Goal: Transaction & Acquisition: Purchase product/service

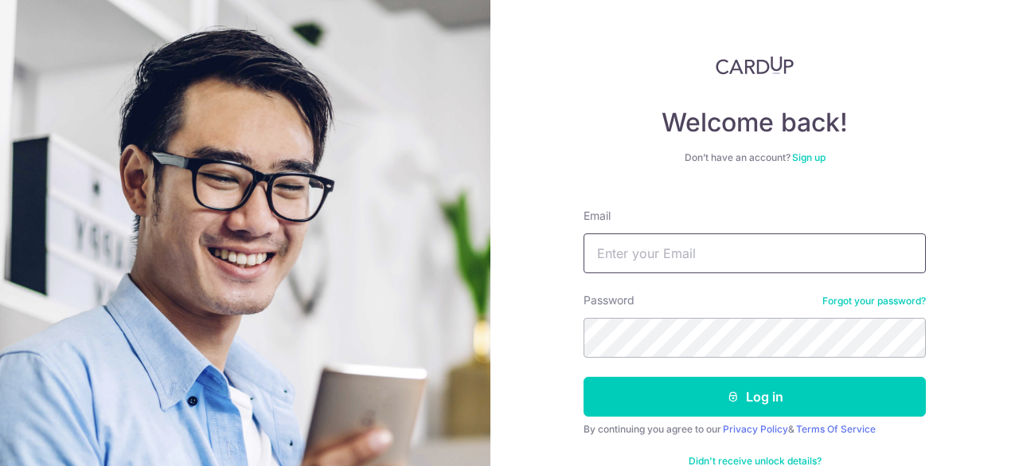
click at [685, 249] on input "Email" at bounding box center [755, 253] width 342 height 40
type input "terenceyap02@hotmail.com"
click at [584, 377] on button "Log in" at bounding box center [755, 397] width 342 height 40
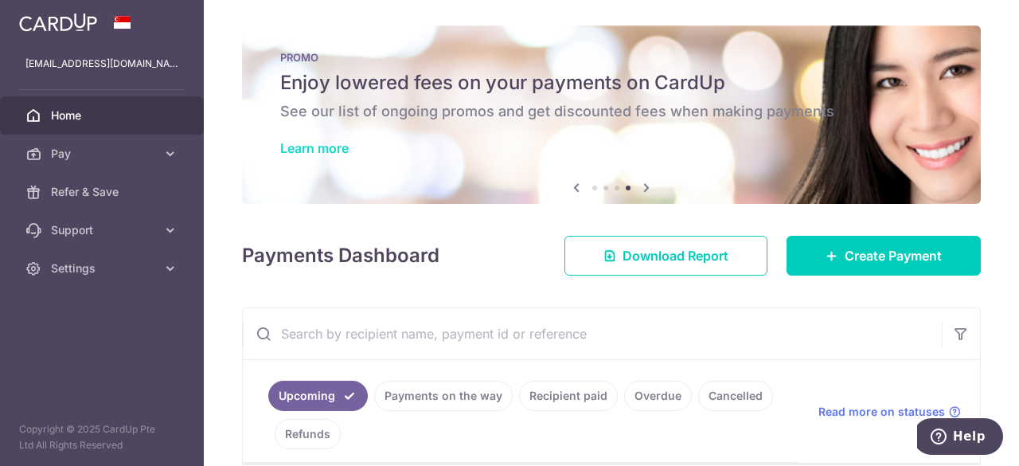
click at [328, 146] on link "Learn more" at bounding box center [314, 148] width 68 height 16
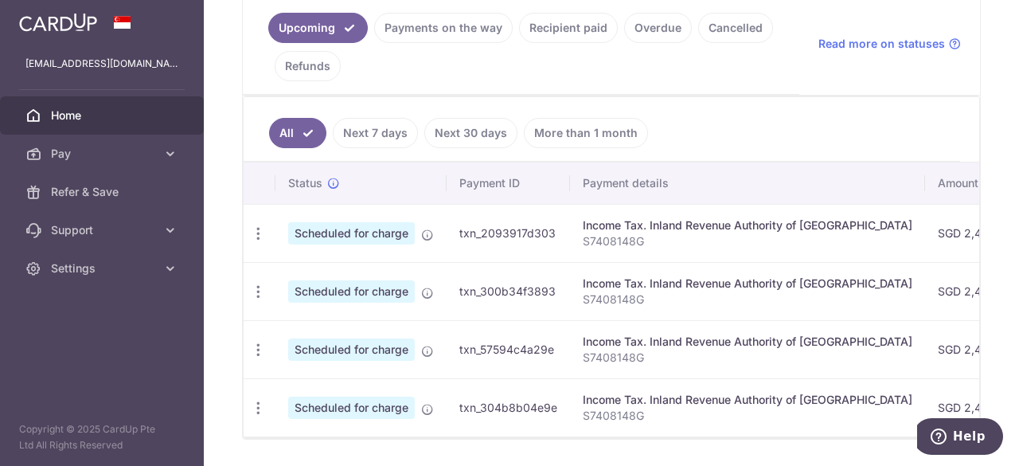
scroll to position [365, 0]
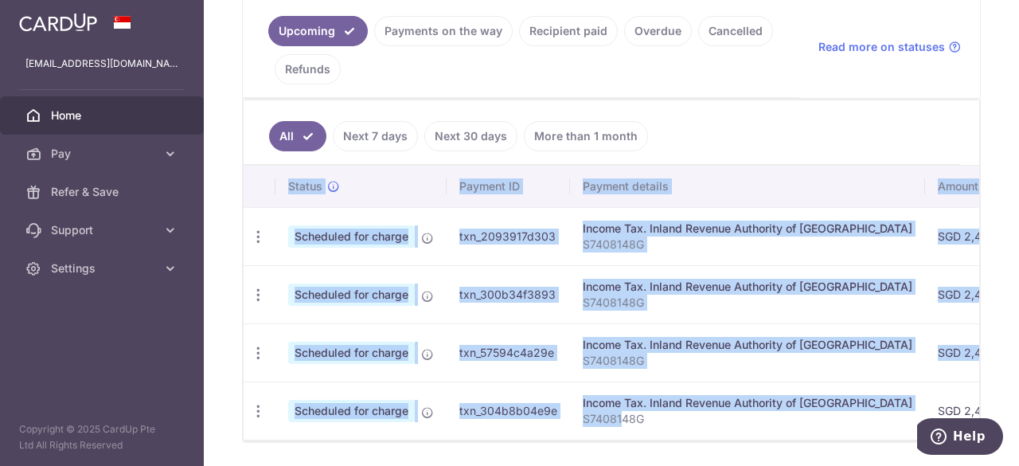
drag, startPoint x: 622, startPoint y: 432, endPoint x: 648, endPoint y: 444, distance: 28.5
click at [659, 440] on div "Status Payment ID Payment details Amount CardUp fee Total amt. Charge date Due …" at bounding box center [612, 303] width 736 height 274
click at [646, 441] on div "Status Payment ID Payment details Amount CardUp fee Total amt. Charge date Due …" at bounding box center [612, 303] width 736 height 275
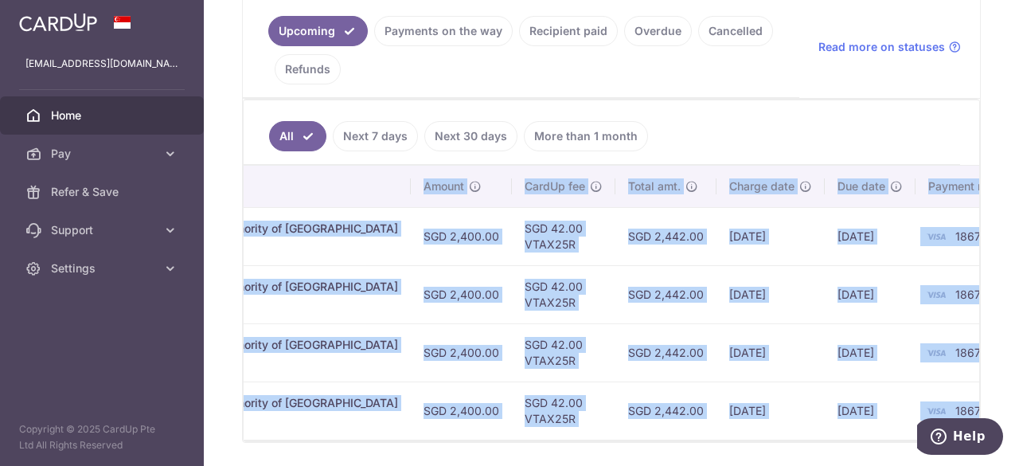
click at [989, 248] on div "× Pause Schedule Pause all future payments in this series Pause just this one p…" at bounding box center [611, 233] width 815 height 466
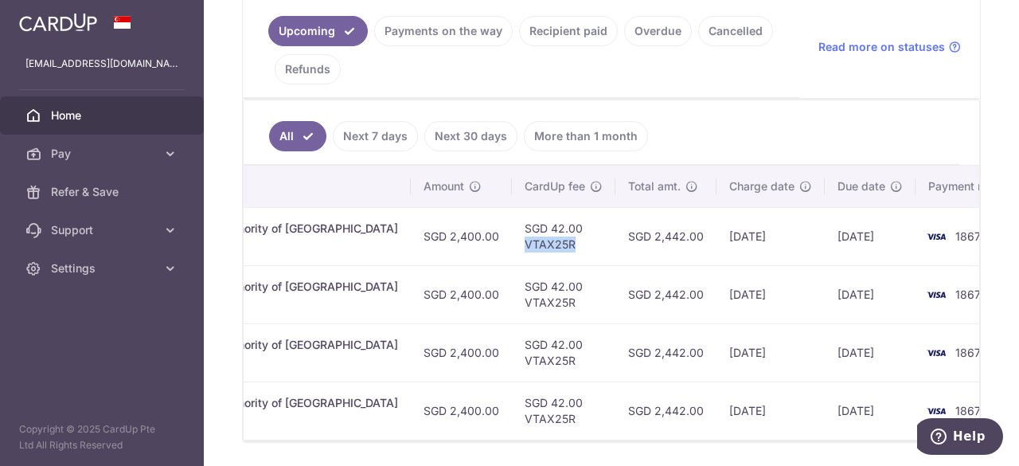
drag, startPoint x: 521, startPoint y: 242, endPoint x: 467, endPoint y: 236, distance: 54.4
click at [512, 236] on td "SGD 42.00 VTAX25R" at bounding box center [564, 236] width 104 height 58
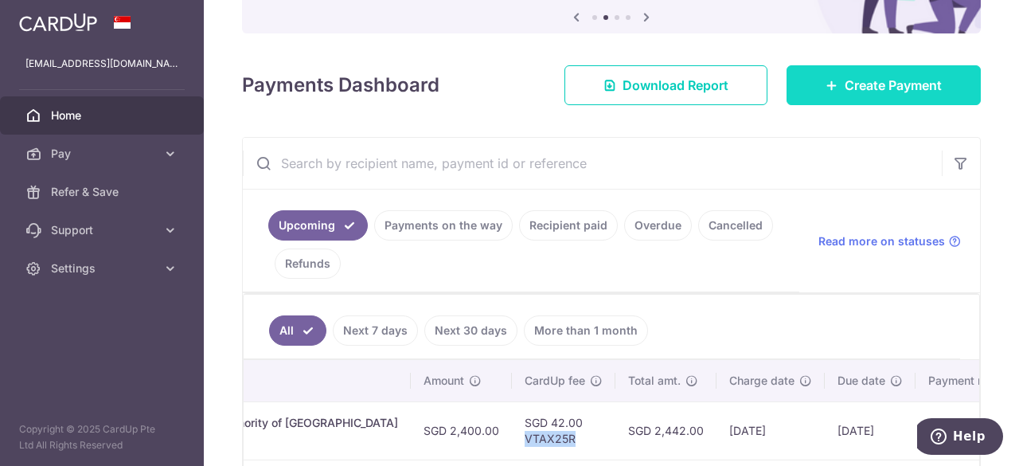
scroll to position [169, 0]
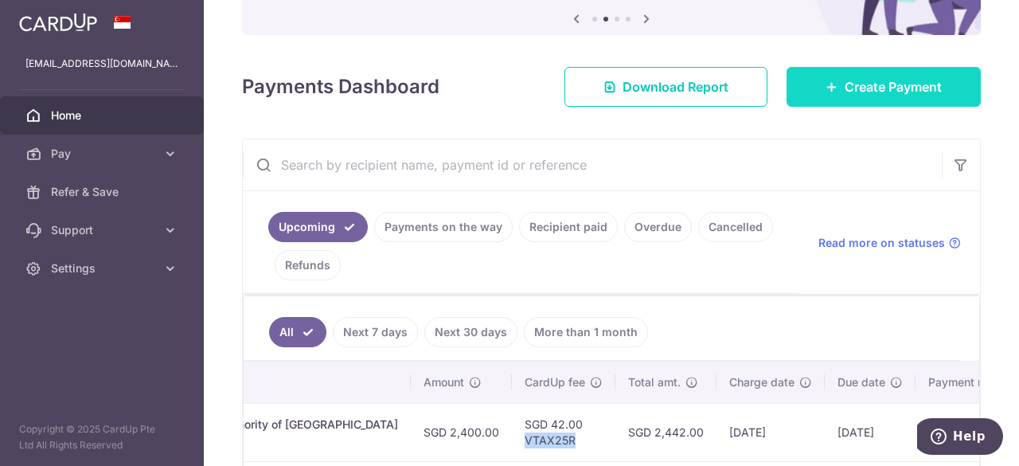
click at [817, 79] on link "Create Payment" at bounding box center [884, 87] width 194 height 40
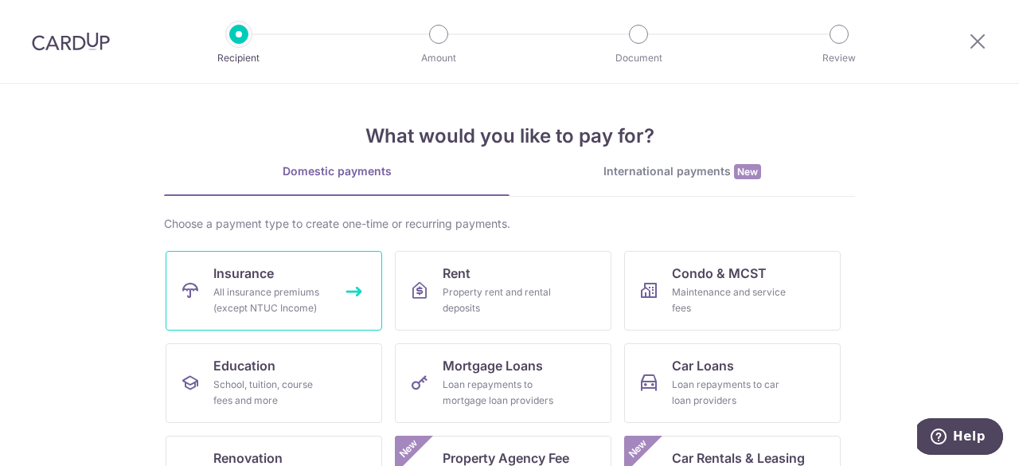
click at [326, 293] on link "Insurance All insurance premiums (except NTUC Income)" at bounding box center [274, 291] width 217 height 80
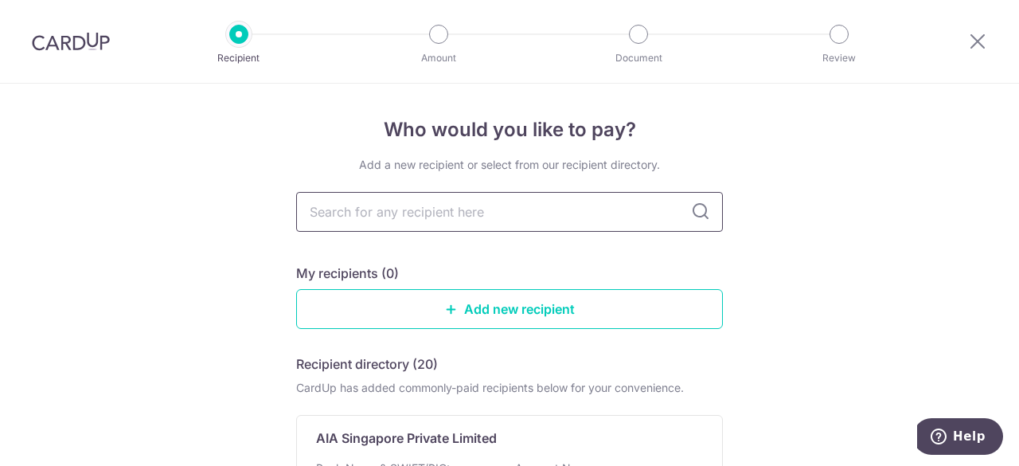
click at [343, 213] on input "text" at bounding box center [509, 212] width 427 height 40
click at [390, 205] on input "text" at bounding box center [509, 212] width 427 height 40
type input "prudential"
click at [701, 220] on icon at bounding box center [700, 211] width 19 height 19
click at [691, 210] on icon at bounding box center [700, 211] width 19 height 19
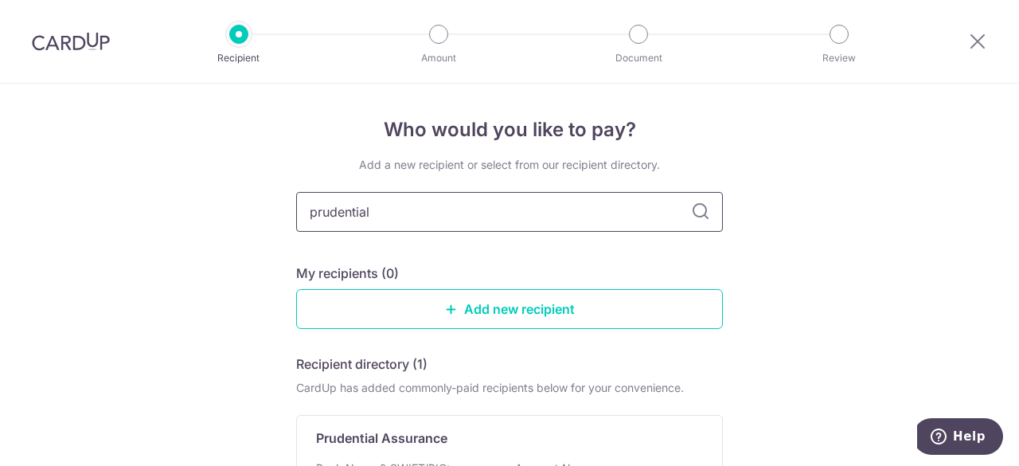
click at [624, 211] on input "prudential" at bounding box center [509, 212] width 427 height 40
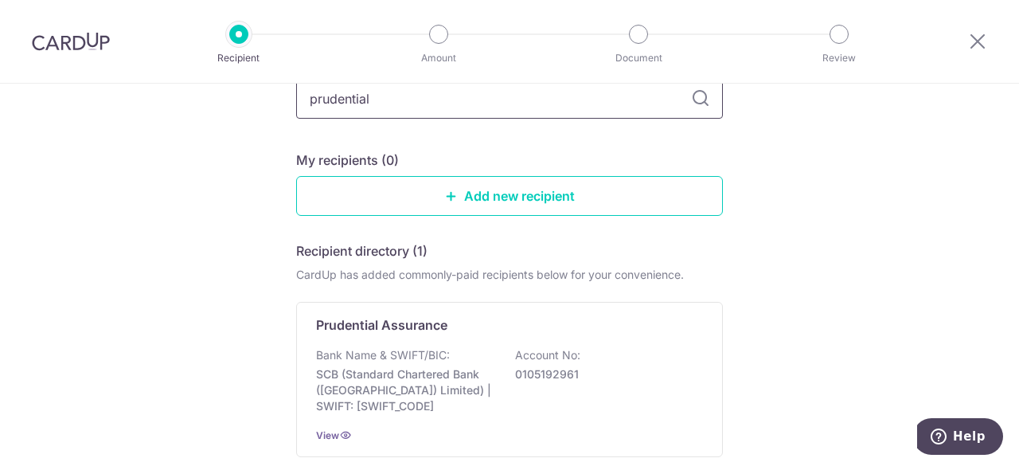
scroll to position [115, 0]
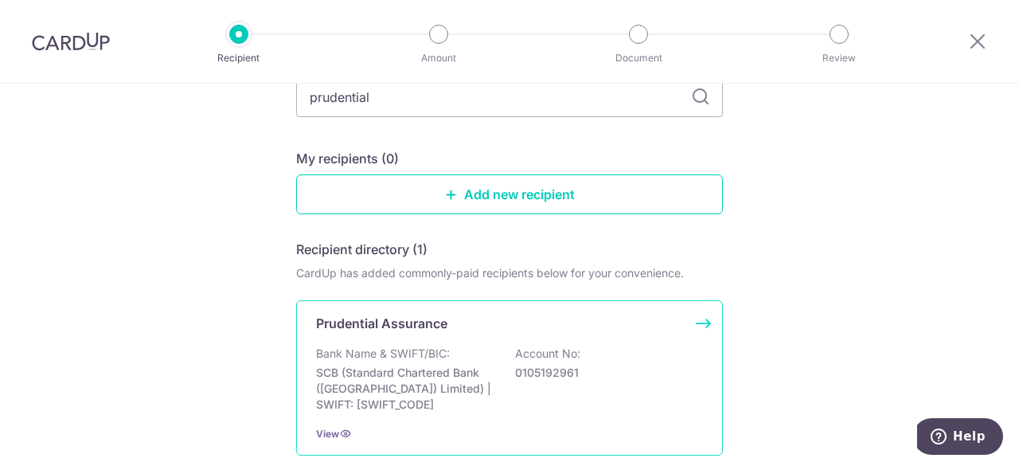
click at [550, 366] on p "0105192961" at bounding box center [604, 373] width 178 height 16
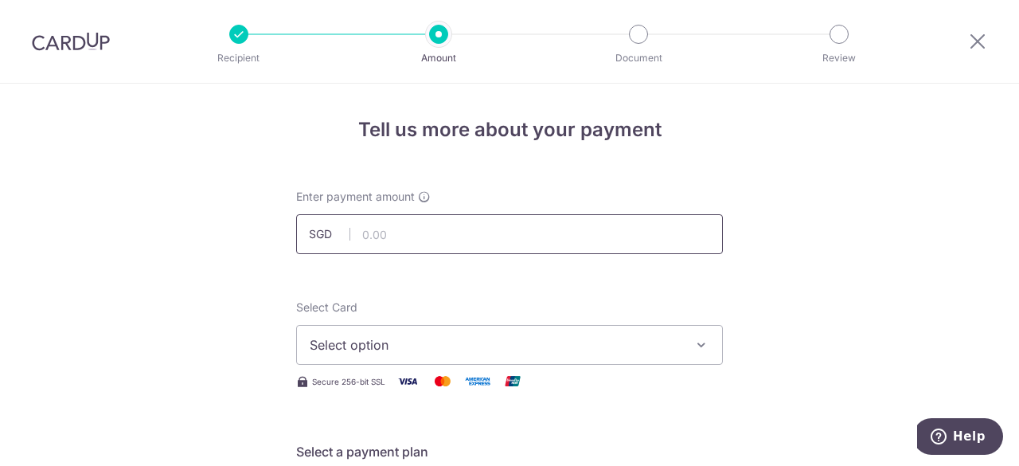
click at [510, 246] on input "text" at bounding box center [509, 234] width 427 height 40
type input "4,127.21"
click at [427, 338] on span "Select option" at bounding box center [495, 344] width 371 height 19
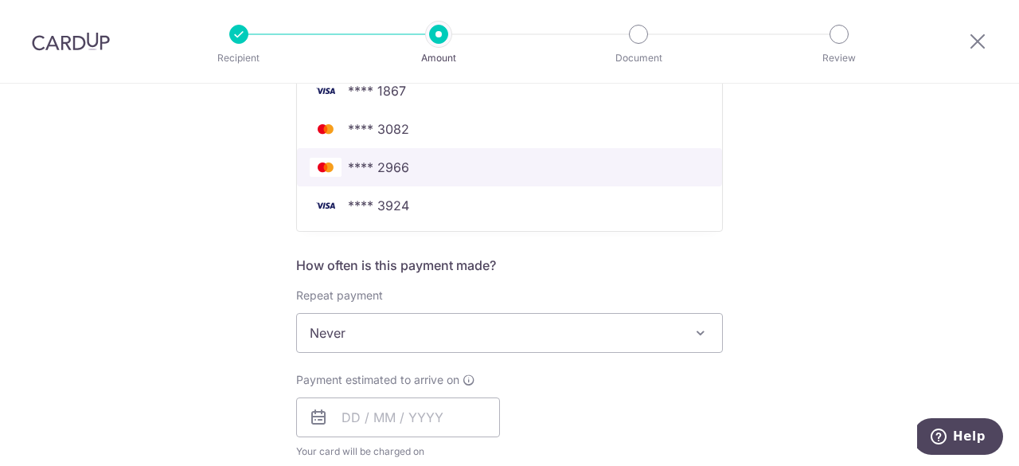
scroll to position [484, 0]
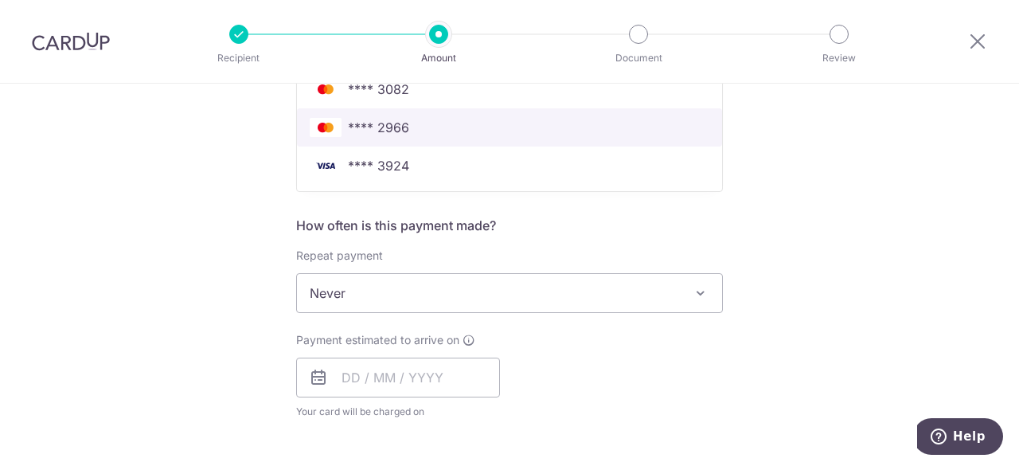
click at [401, 136] on link "**** 2966" at bounding box center [509, 127] width 425 height 38
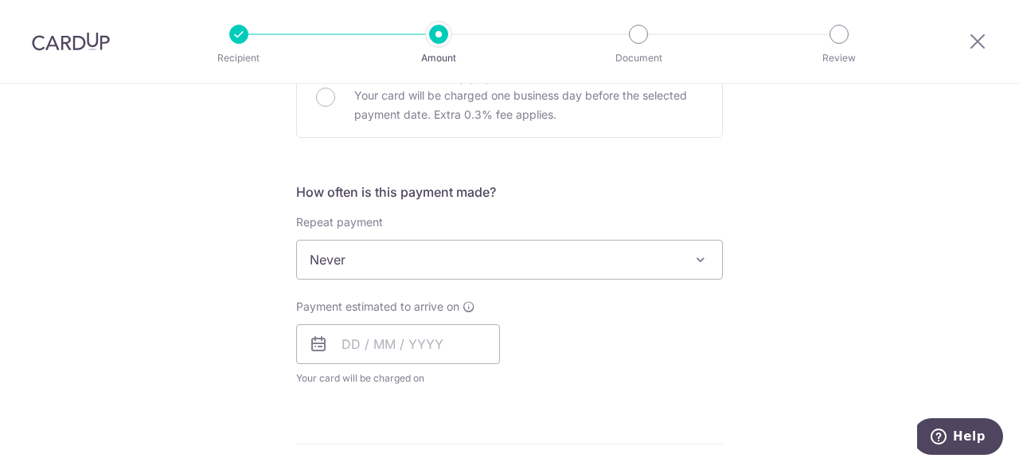
scroll to position [538, 0]
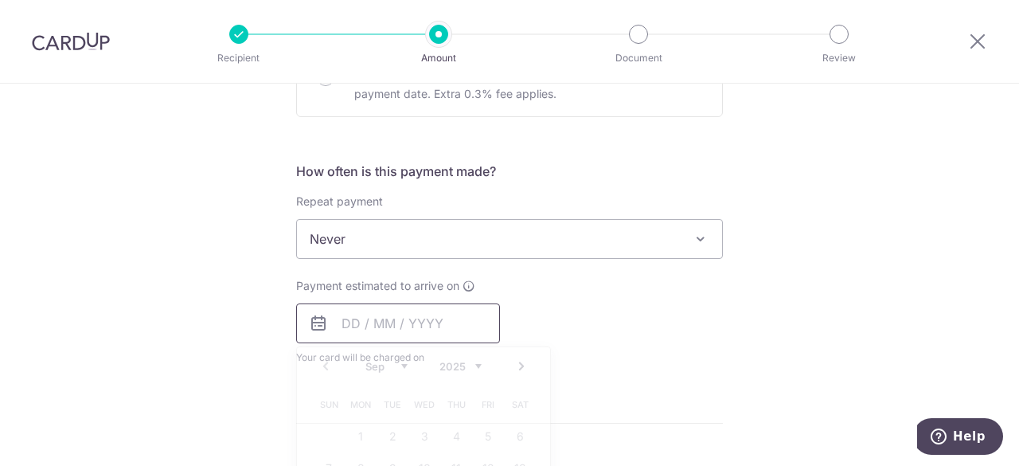
click at [434, 327] on input "text" at bounding box center [398, 323] width 204 height 40
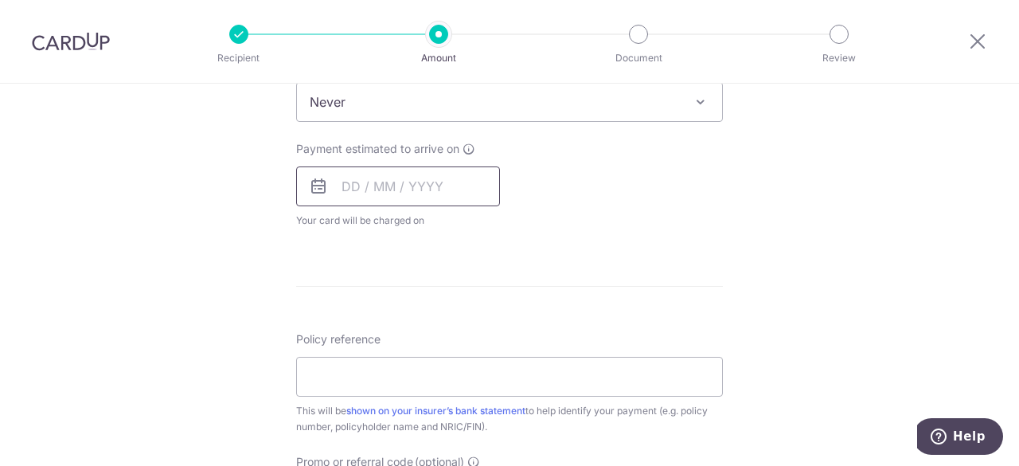
scroll to position [694, 0]
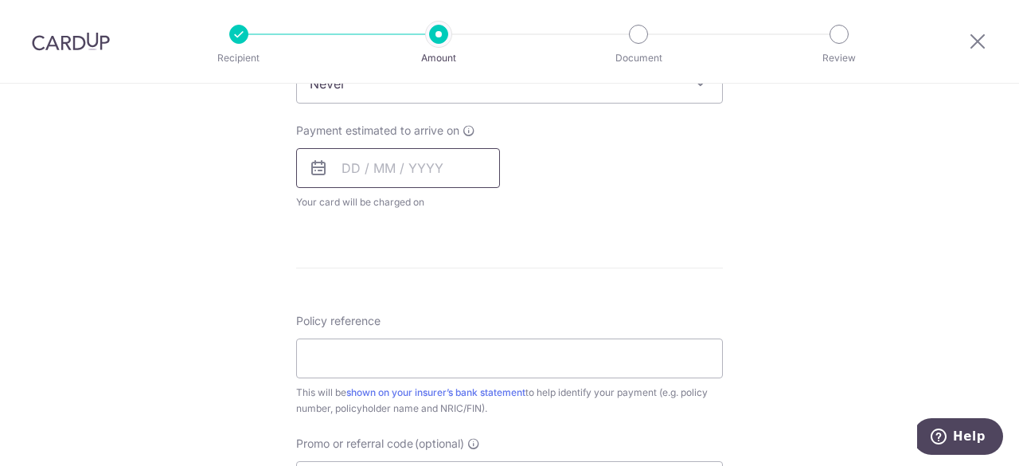
click at [436, 166] on input "text" at bounding box center [398, 168] width 204 height 40
click at [315, 172] on icon at bounding box center [318, 167] width 19 height 19
click at [354, 168] on input "text" at bounding box center [398, 168] width 204 height 40
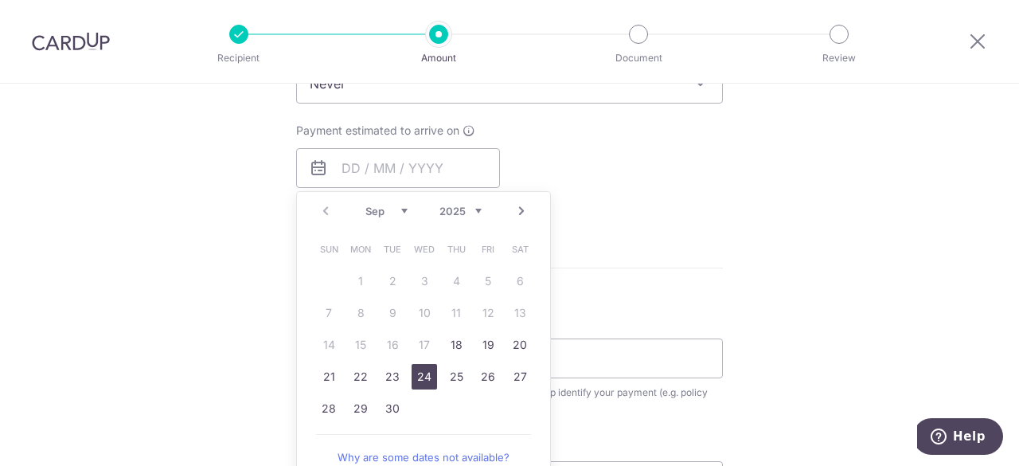
click at [420, 372] on link "24" at bounding box center [424, 376] width 25 height 25
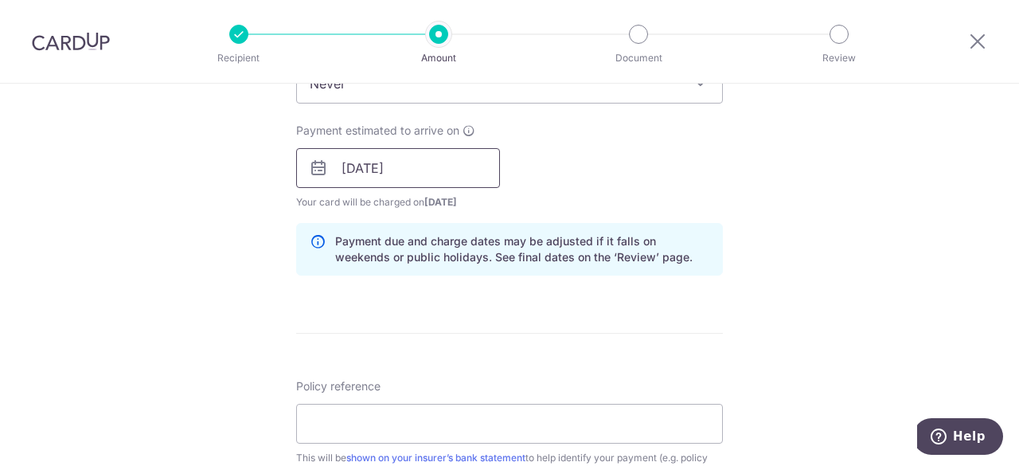
click at [381, 176] on input "24/09/2025" at bounding box center [398, 168] width 204 height 40
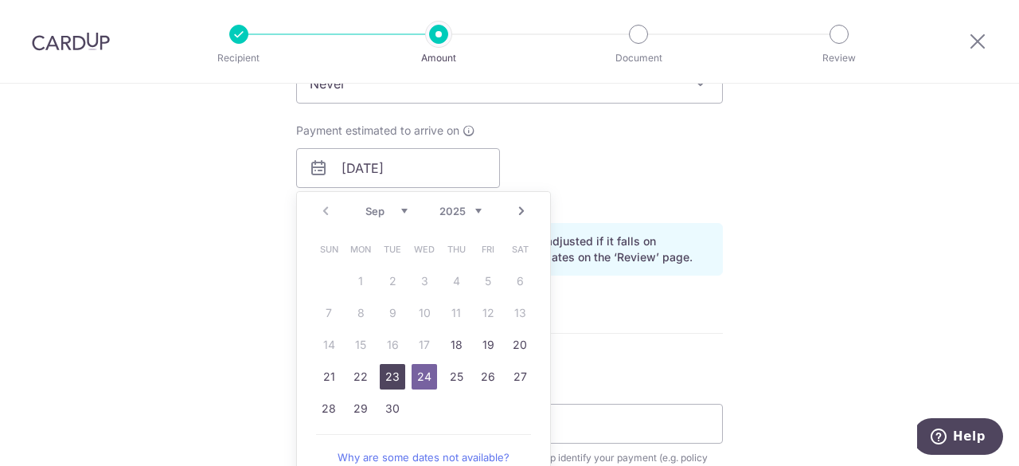
click at [397, 381] on link "23" at bounding box center [392, 376] width 25 height 25
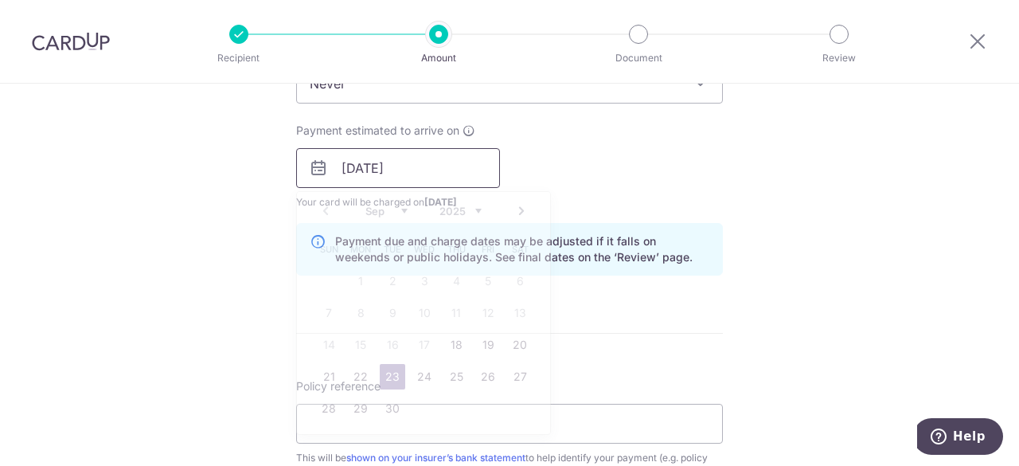
click at [379, 166] on input "23/09/2025" at bounding box center [398, 168] width 204 height 40
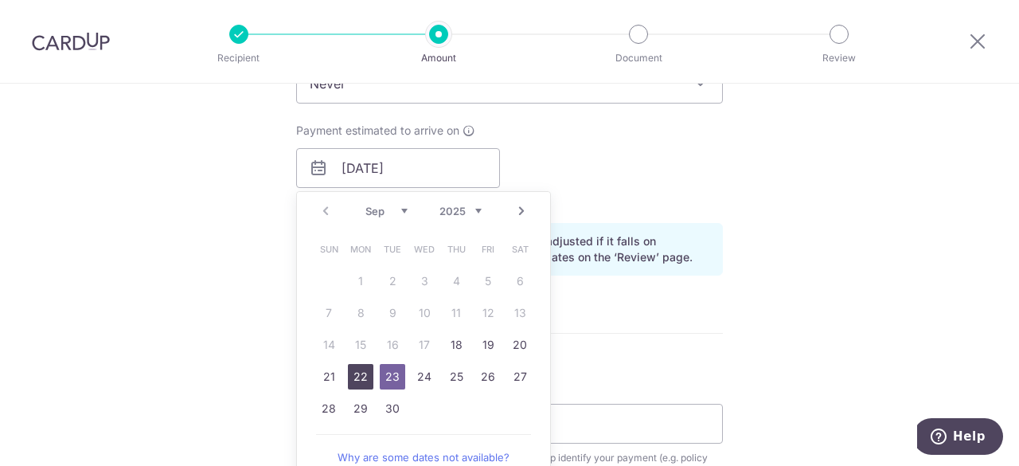
click at [348, 377] on link "22" at bounding box center [360, 376] width 25 height 25
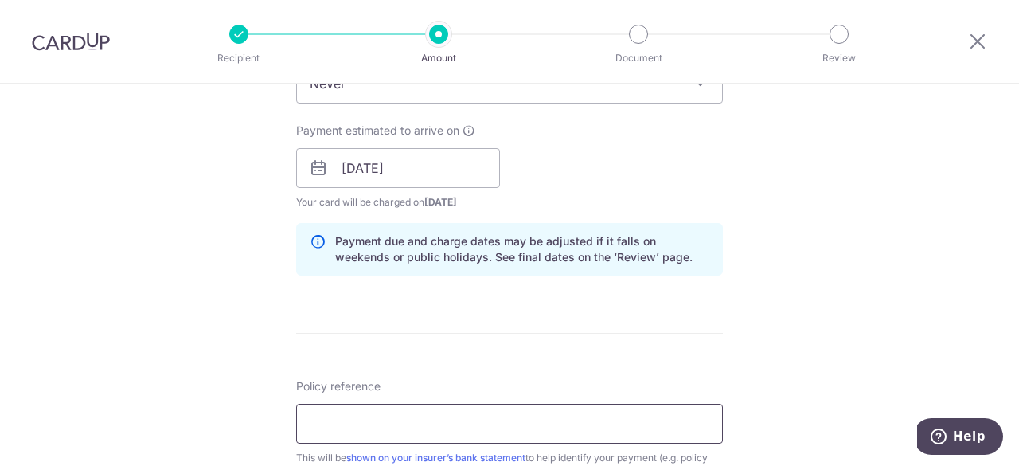
click at [352, 420] on input "Policy reference" at bounding box center [509, 424] width 427 height 40
click at [351, 171] on input "22/09/2025" at bounding box center [398, 168] width 204 height 40
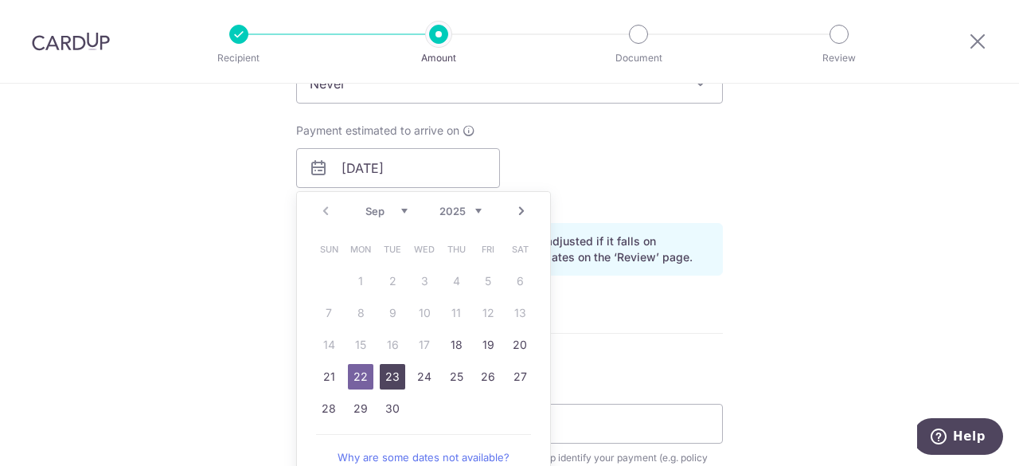
click at [386, 383] on link "23" at bounding box center [392, 376] width 25 height 25
type input "23/09/2025"
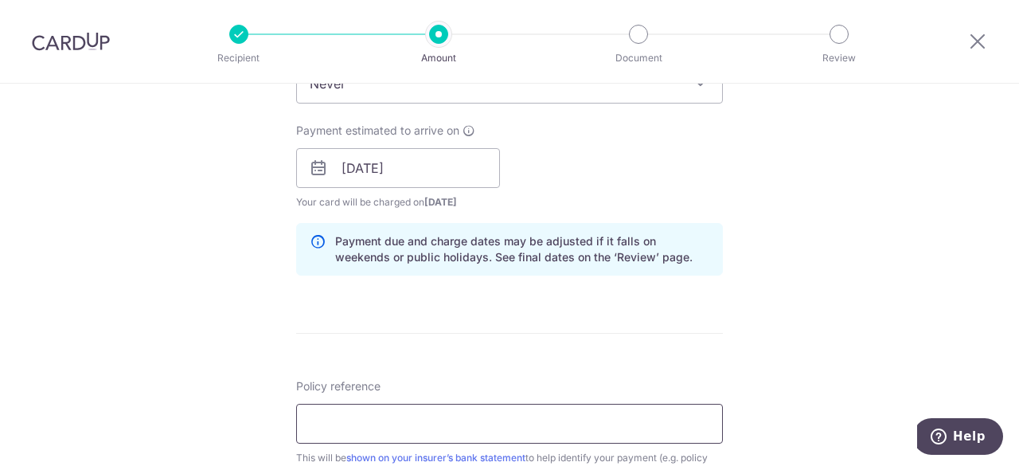
click at [370, 425] on input "Policy reference" at bounding box center [509, 424] width 427 height 40
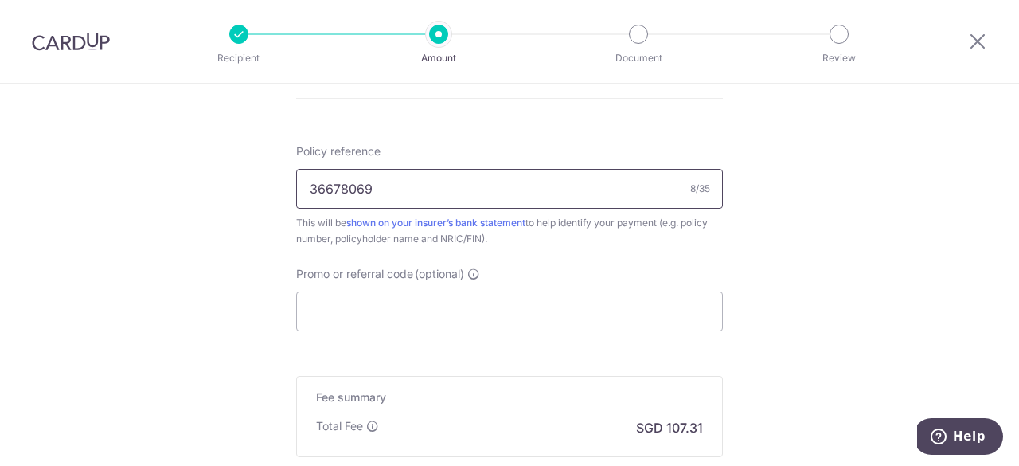
scroll to position [931, 0]
type input "36678069"
click at [448, 297] on input "Promo or referral code (optional)" at bounding box center [509, 309] width 427 height 40
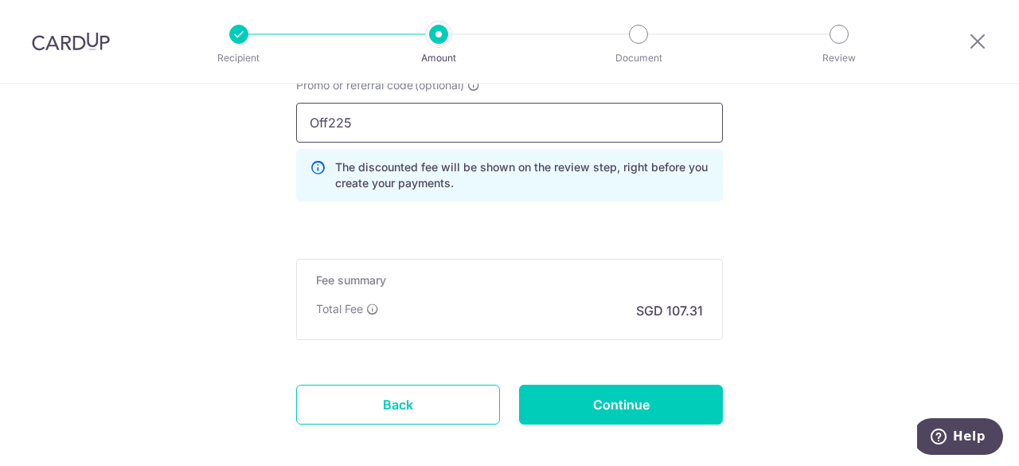
scroll to position [1124, 0]
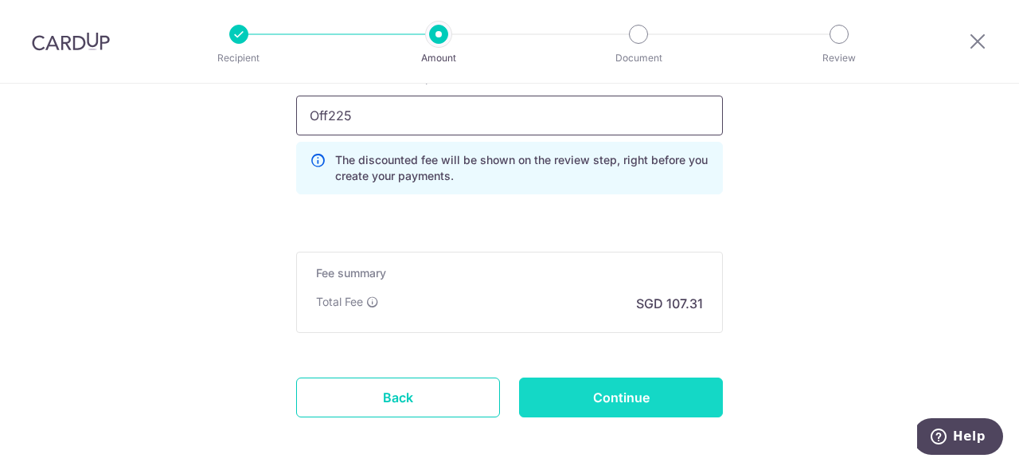
type input "Off225"
click at [647, 404] on input "Continue" at bounding box center [621, 397] width 204 height 40
type input "Create Schedule"
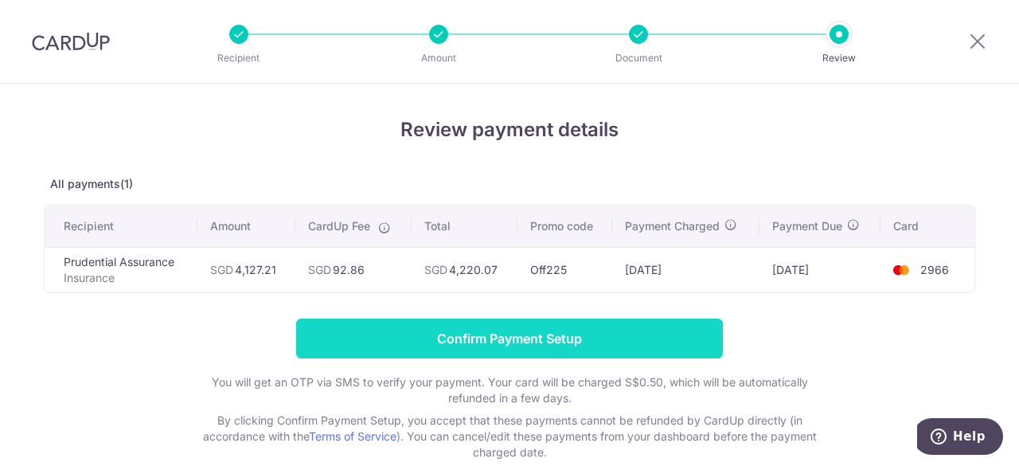
click at [583, 318] on input "Confirm Payment Setup" at bounding box center [509, 338] width 427 height 40
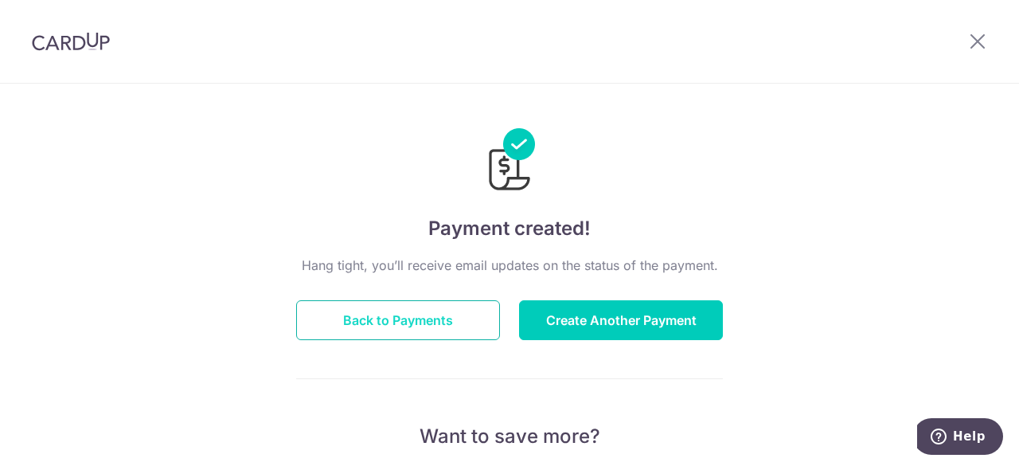
click at [447, 327] on button "Back to Payments" at bounding box center [398, 320] width 204 height 40
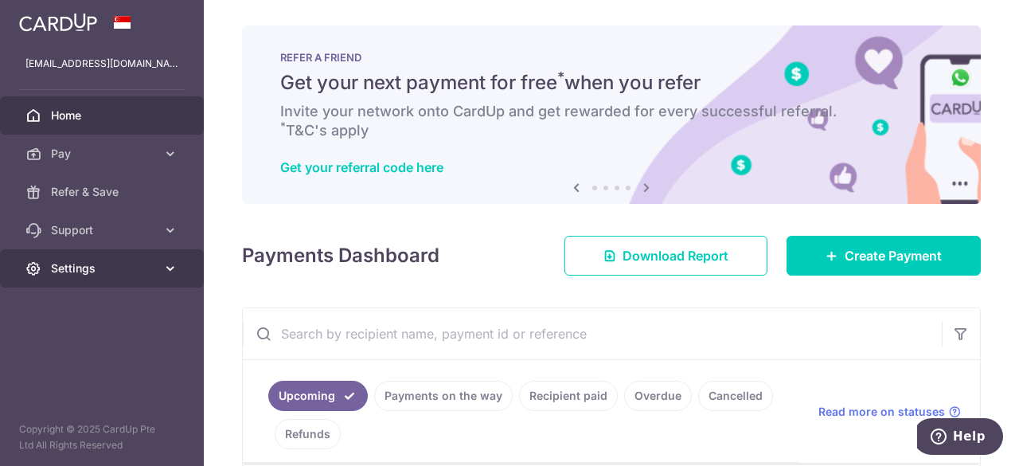
click at [127, 264] on span "Settings" at bounding box center [103, 268] width 105 height 16
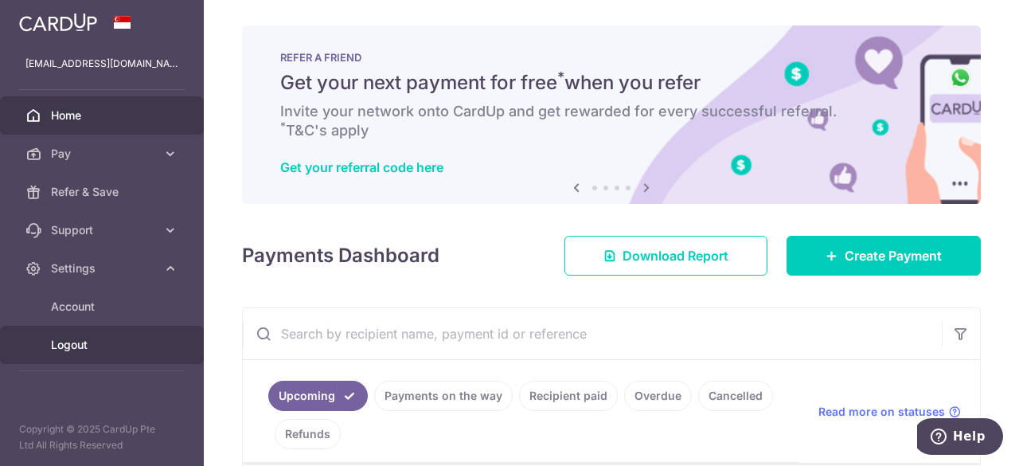
click at [111, 343] on span "Logout" at bounding box center [103, 345] width 105 height 16
